Goal: Check status: Check status

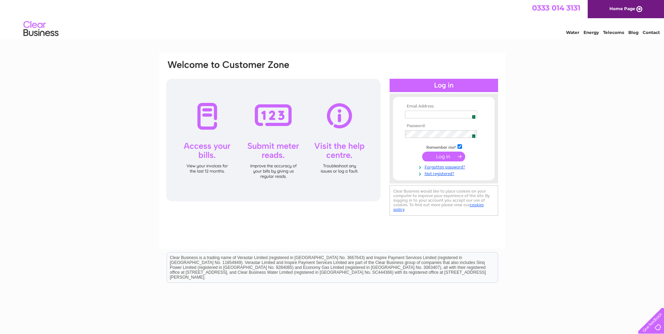
click at [473, 116] on span "1" at bounding box center [474, 117] width 4 height 4
type input "jacrow@btconnect.com"
click at [444, 159] on input "submit" at bounding box center [443, 157] width 43 height 10
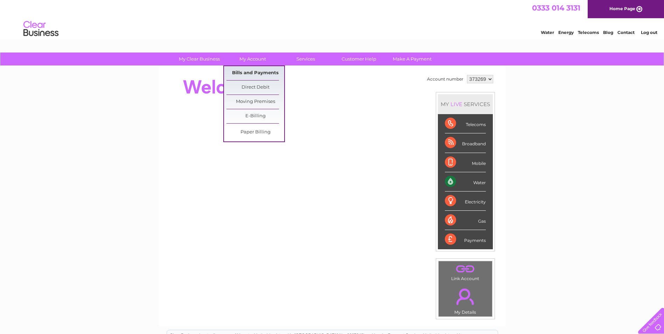
click at [258, 75] on link "Bills and Payments" at bounding box center [256, 73] width 58 height 14
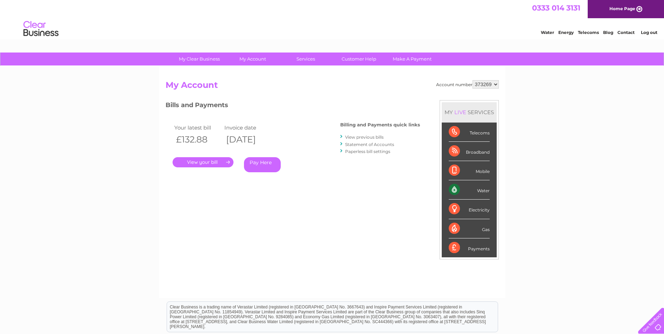
click at [209, 160] on link "." at bounding box center [203, 162] width 61 height 10
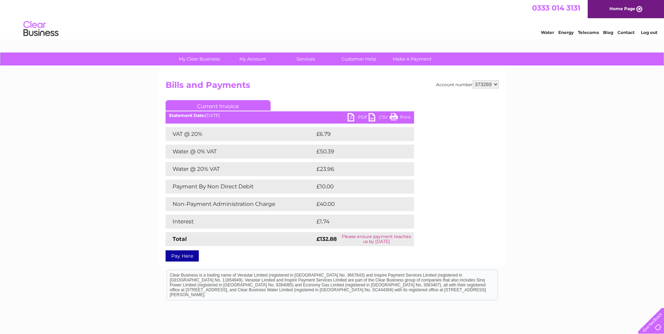
click at [360, 118] on link "PDF" at bounding box center [358, 118] width 21 height 10
drag, startPoint x: 50, startPoint y: 31, endPoint x: 402, endPoint y: 117, distance: 363.1
click at [402, 117] on link "Print" at bounding box center [400, 118] width 21 height 10
click at [649, 33] on link "Log out" at bounding box center [649, 32] width 16 height 5
